Goal: Task Accomplishment & Management: Manage account settings

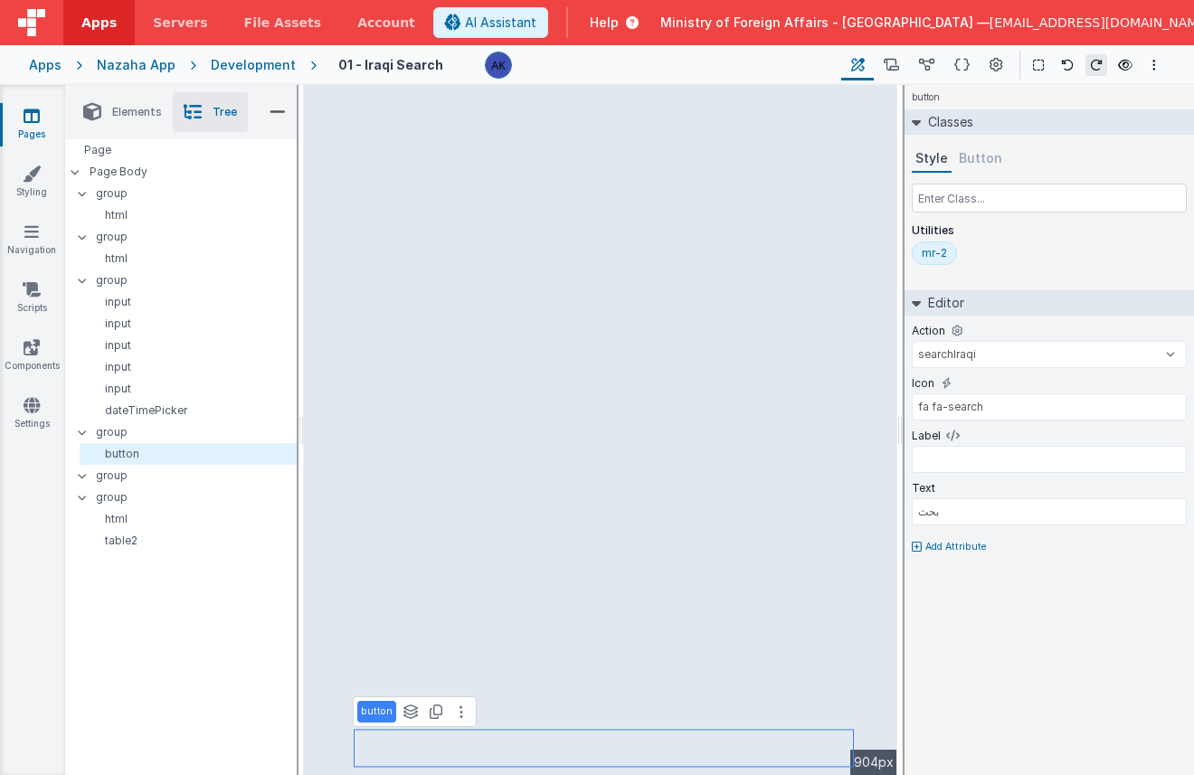
select select "searchIraqi"
click at [276, 68] on div "Development" at bounding box center [253, 65] width 85 height 18
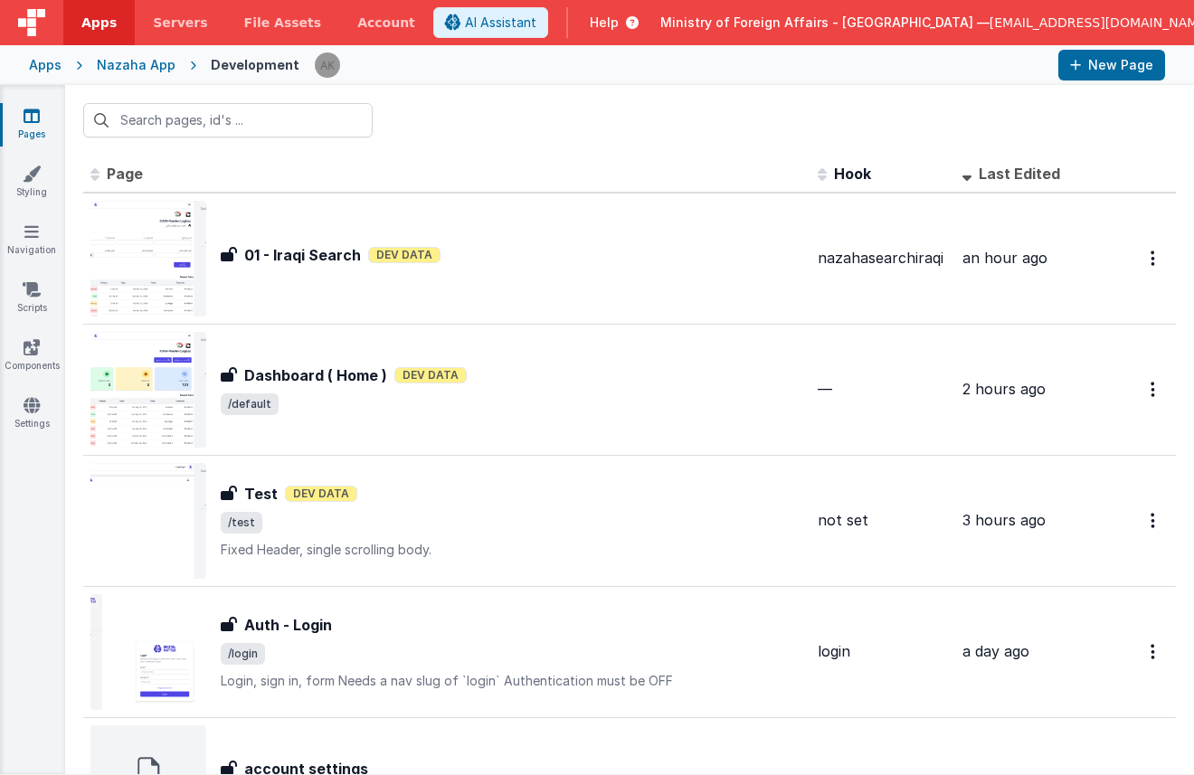
click at [158, 62] on div "Nazaha App" at bounding box center [136, 65] width 79 height 18
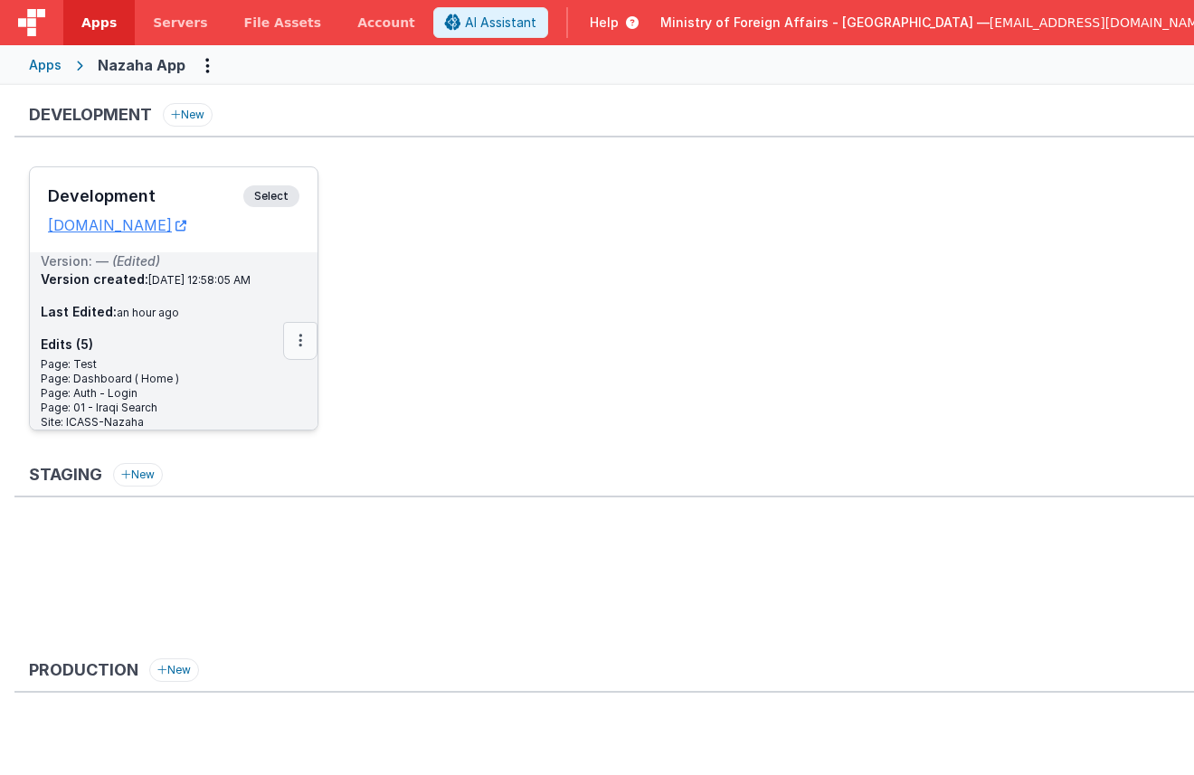
click at [306, 329] on button at bounding box center [300, 341] width 34 height 38
click at [223, 392] on link "Edit" at bounding box center [237, 381] width 159 height 33
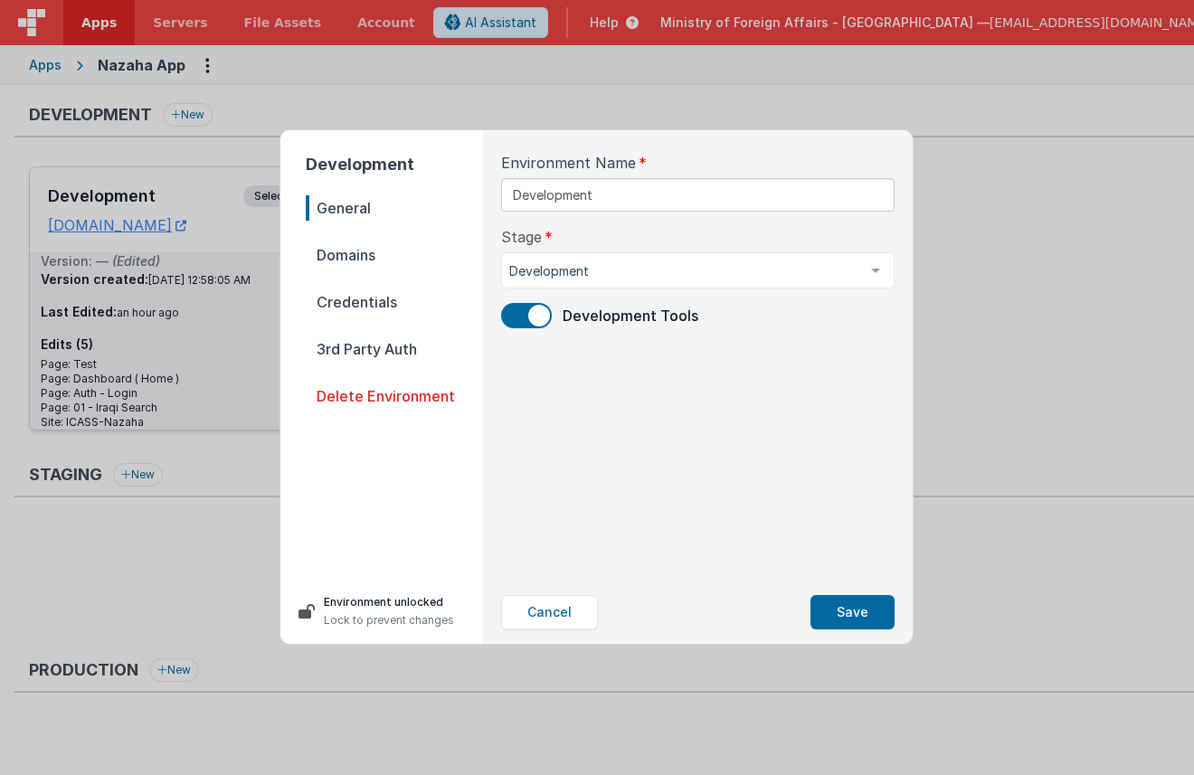
click at [392, 311] on span "Credentials" at bounding box center [394, 302] width 177 height 25
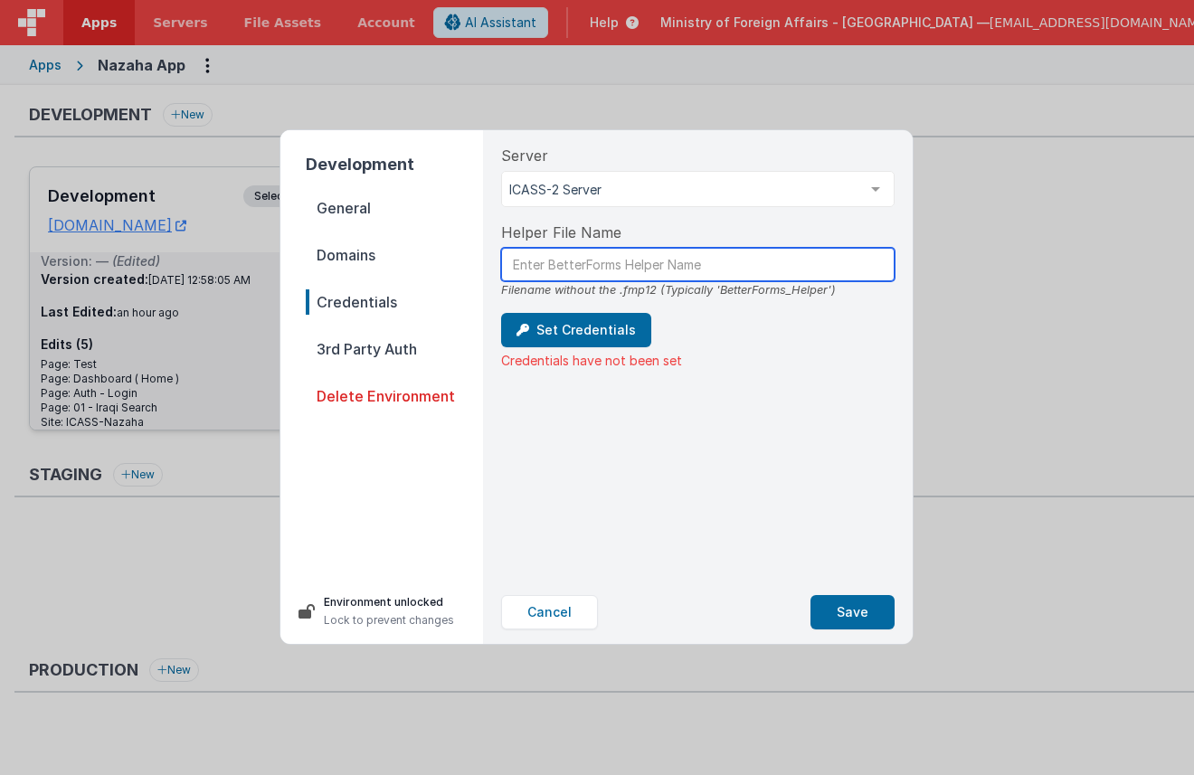
click at [528, 271] on input "text" at bounding box center [698, 264] width 394 height 33
type input "BetterForms_Helper"
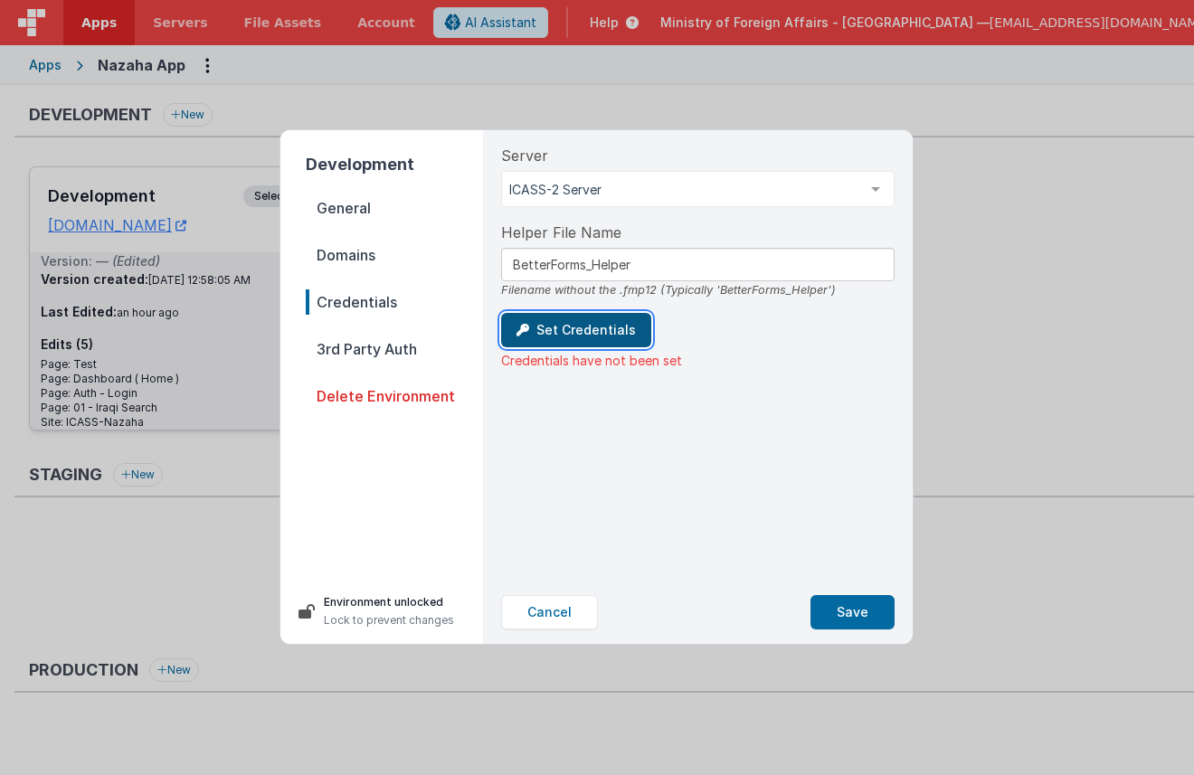
click at [588, 327] on button "Set Credentials" at bounding box center [576, 330] width 150 height 34
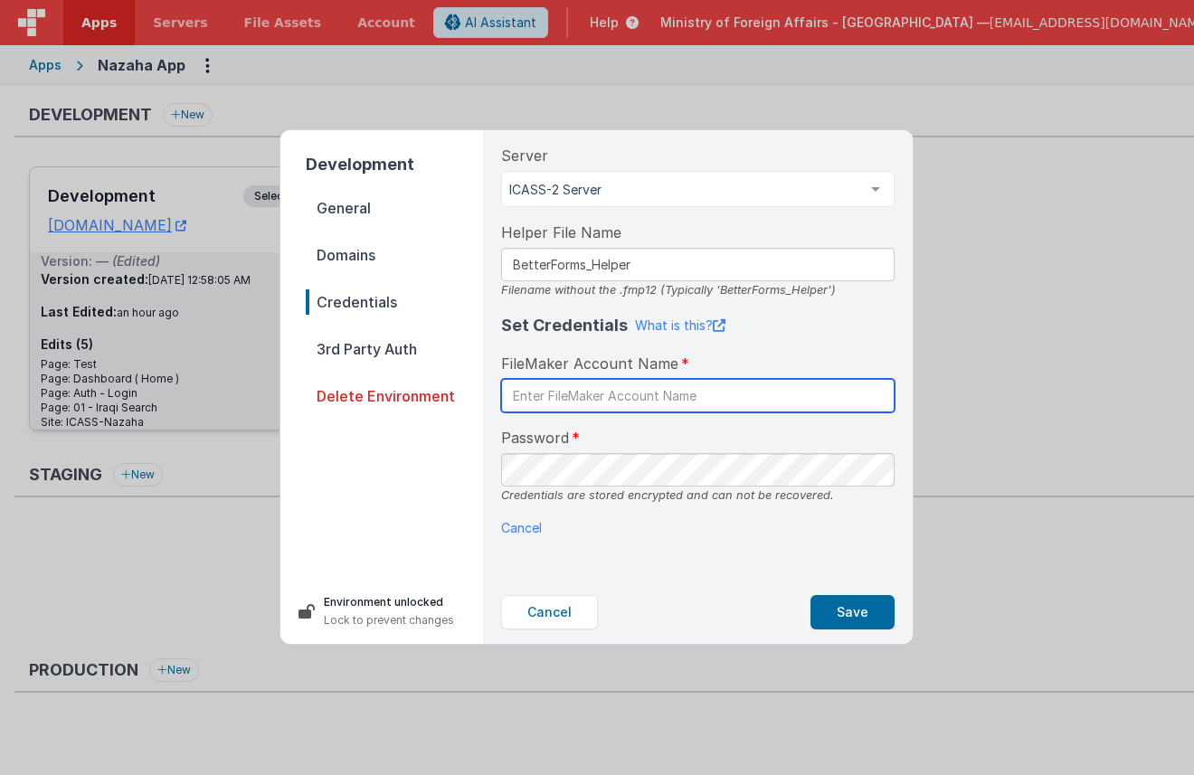
click at [603, 406] on input "text" at bounding box center [698, 395] width 394 height 33
type input "BetterForms"
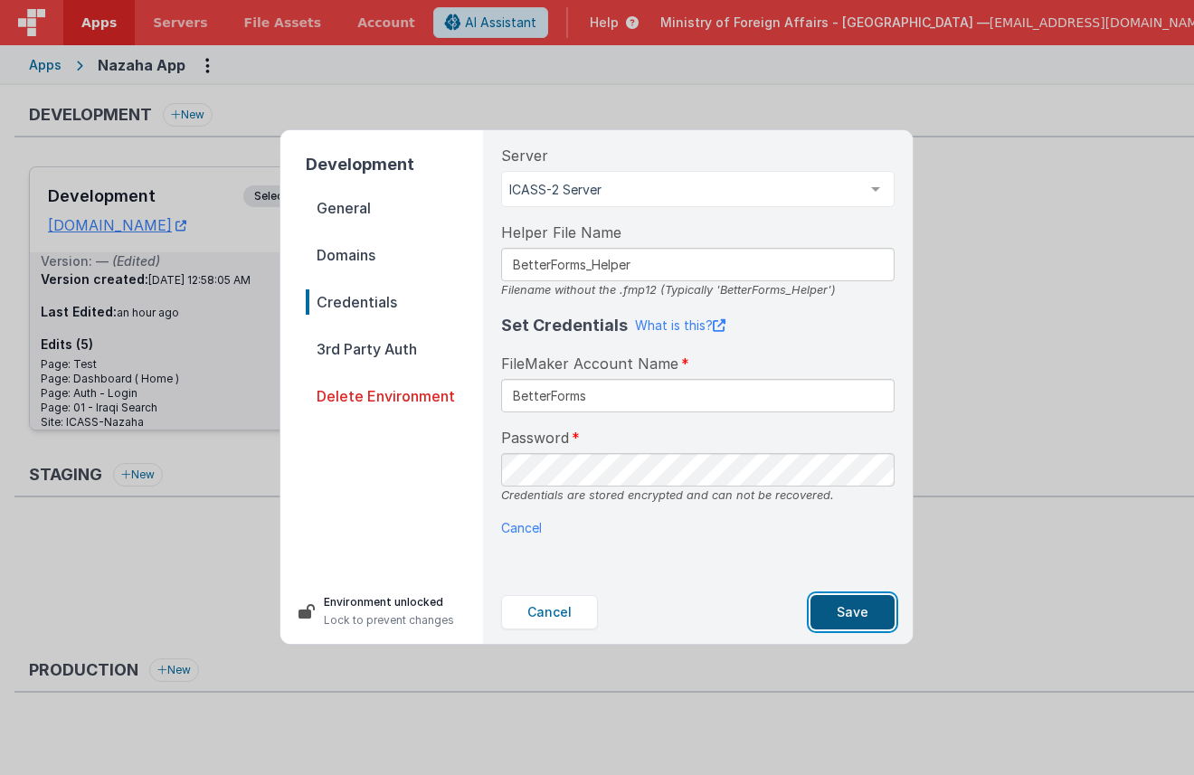
click at [870, 612] on button "Save" at bounding box center [853, 612] width 84 height 34
